Goal: Task Accomplishment & Management: Manage account settings

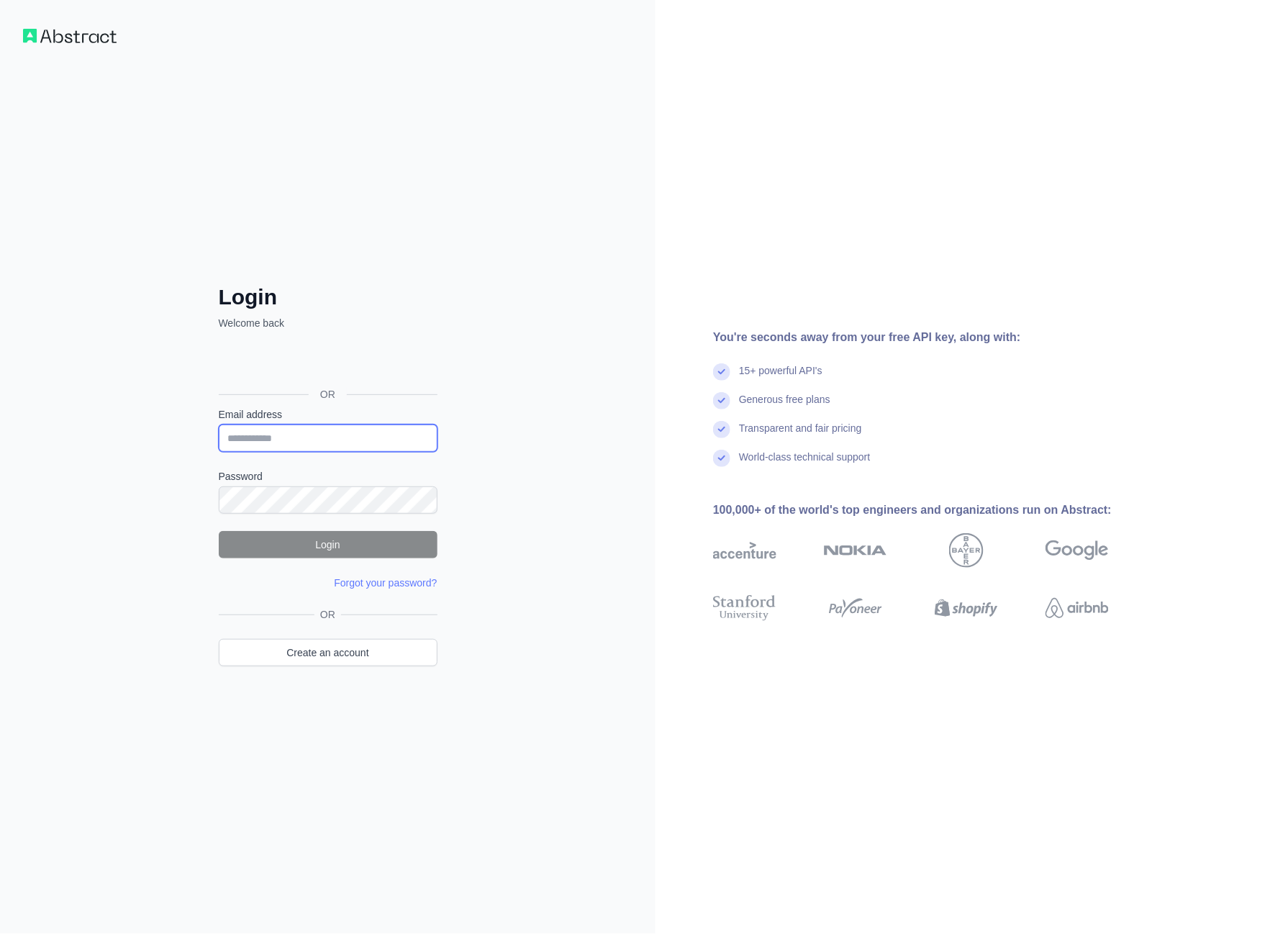
type input "**********"
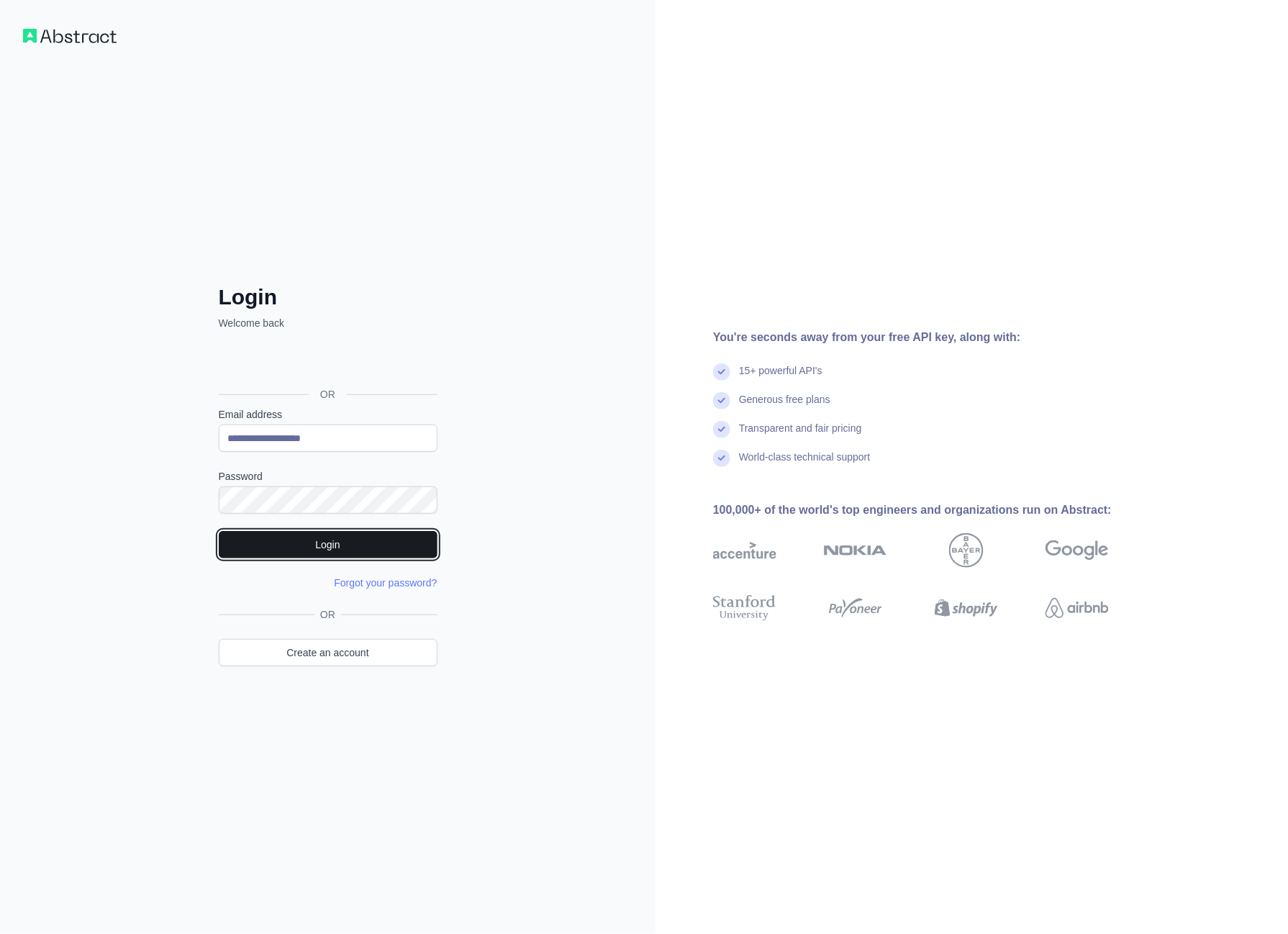
click at [343, 545] on button "Login" at bounding box center [328, 545] width 218 height 27
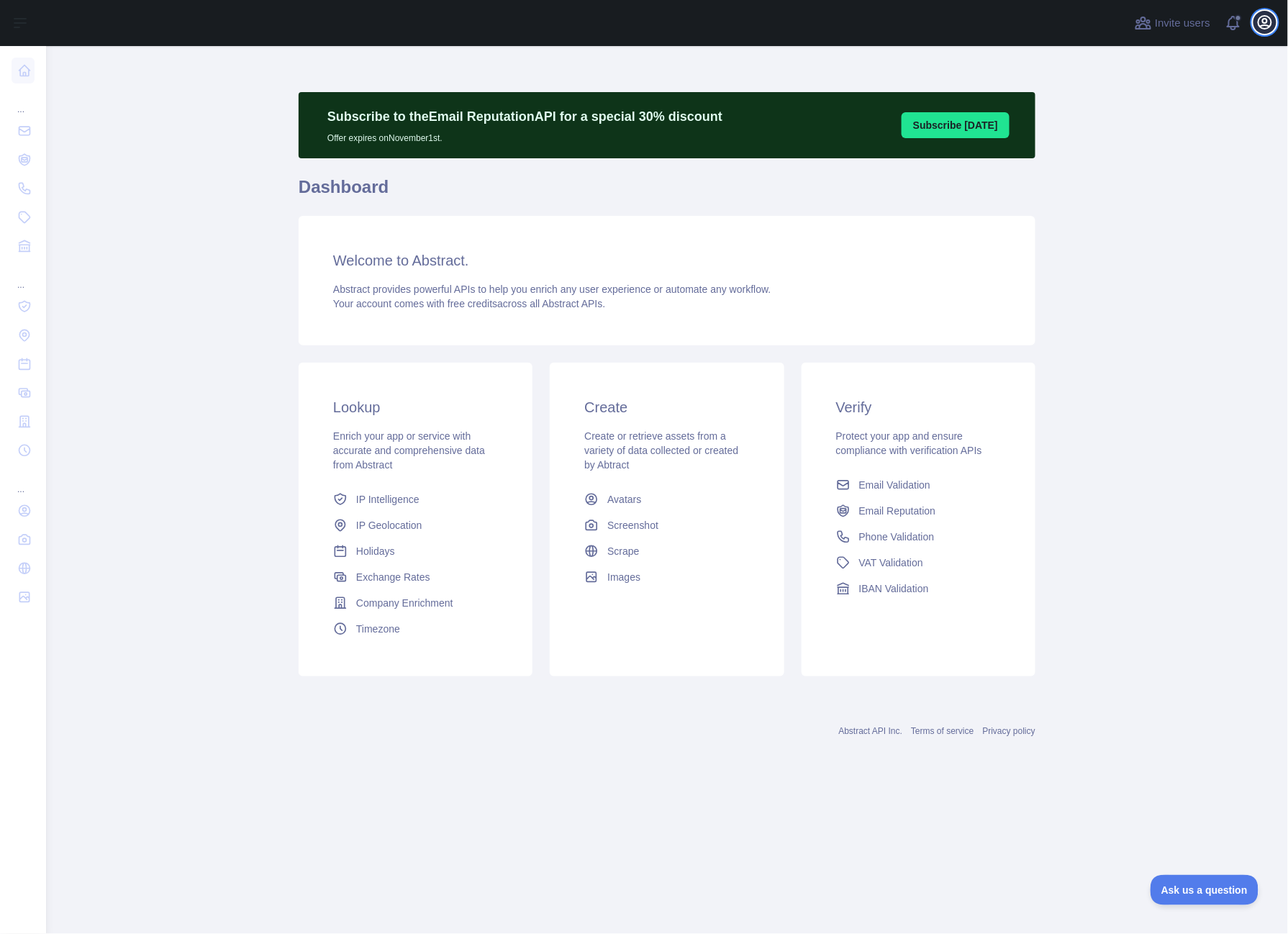
click at [1265, 22] on icon "button" at bounding box center [1265, 22] width 17 height 17
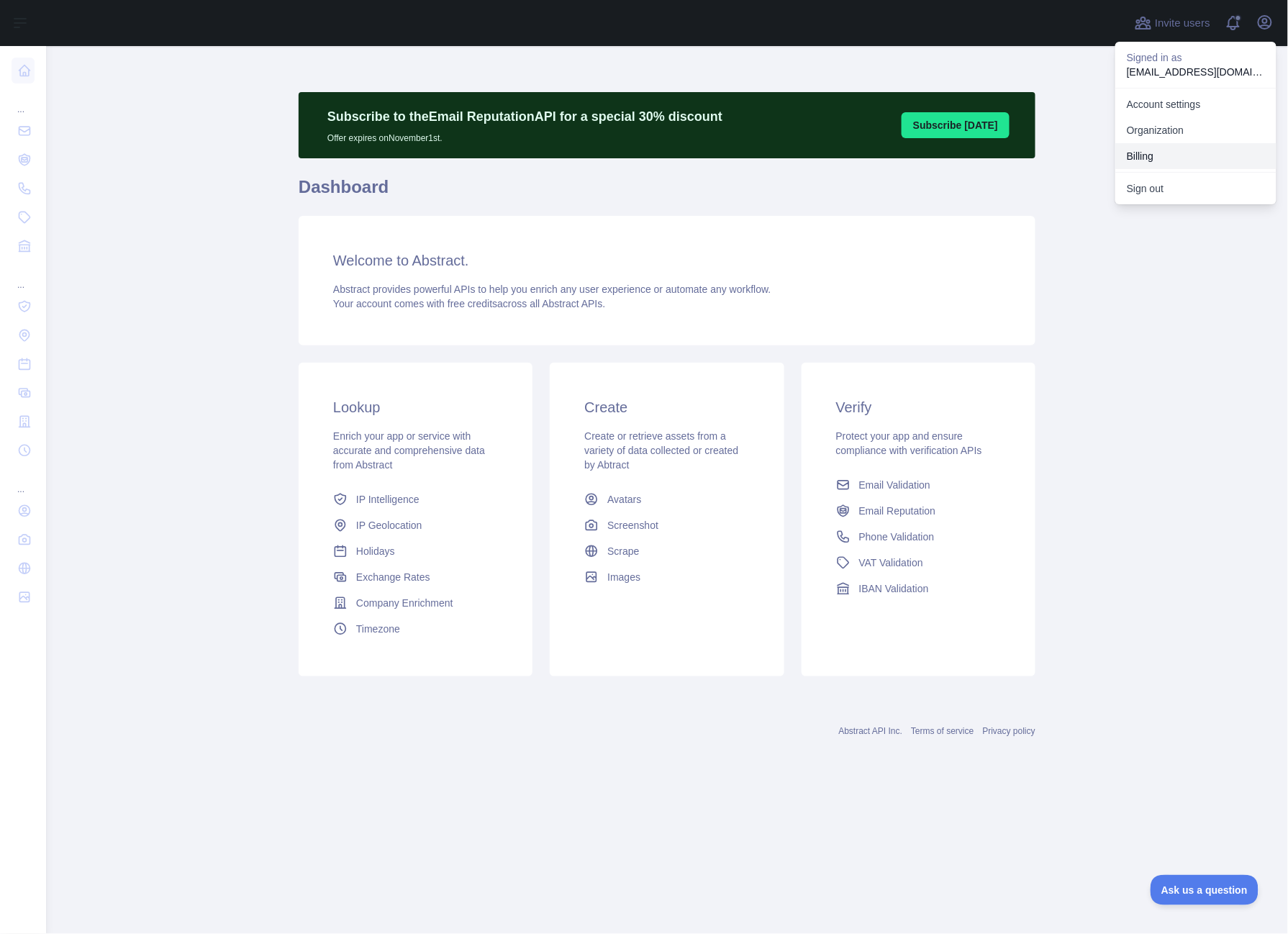
click at [1157, 147] on button "Billing" at bounding box center [1196, 156] width 162 height 26
